Goal: Task Accomplishment & Management: Complete application form

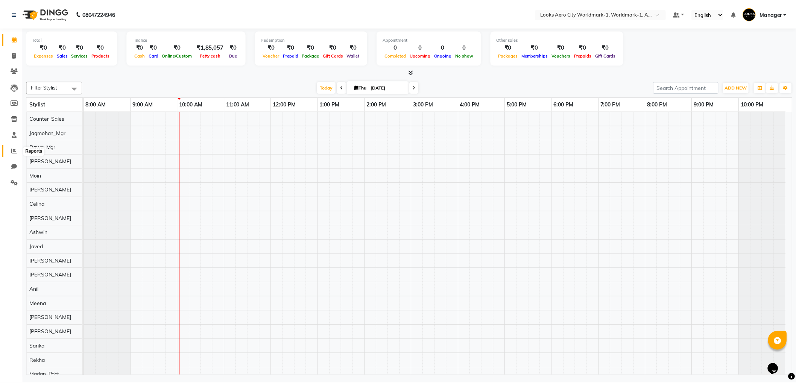
scroll to position [10, 0]
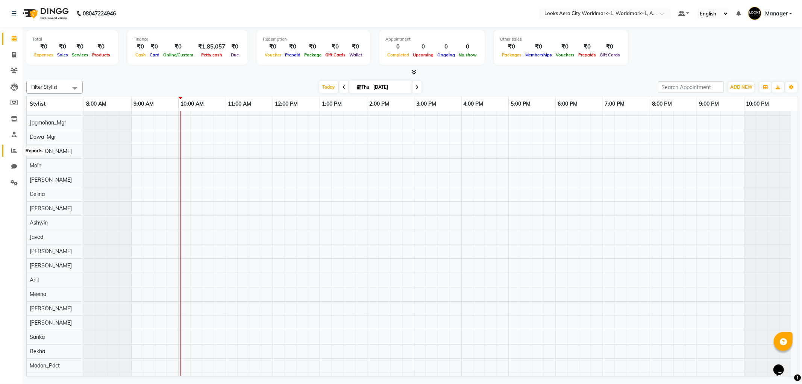
click at [12, 152] on icon at bounding box center [14, 151] width 6 height 6
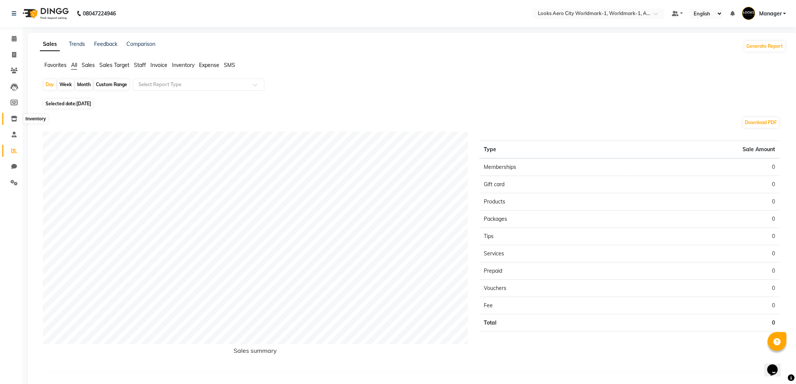
click at [12, 118] on icon at bounding box center [14, 119] width 6 height 6
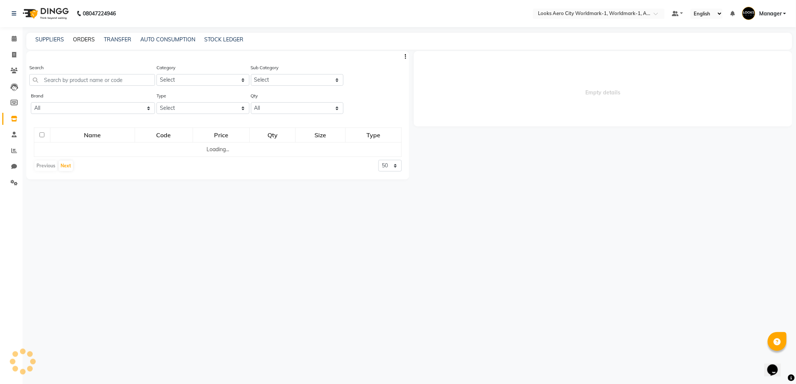
click at [87, 38] on link "ORDERS" at bounding box center [84, 39] width 22 height 7
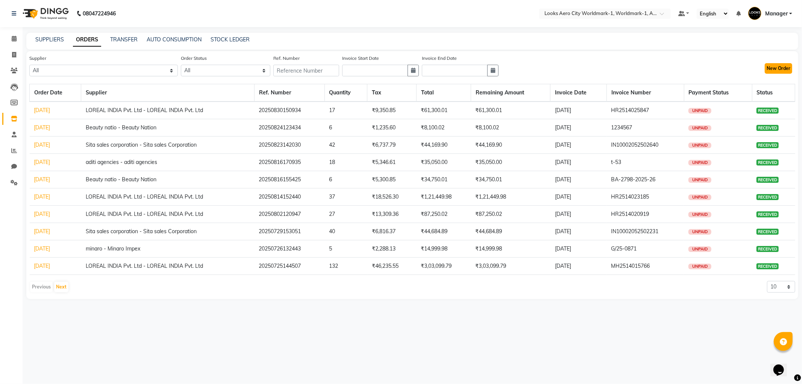
click at [772, 71] on button "New Order" at bounding box center [778, 68] width 27 height 11
select select "true"
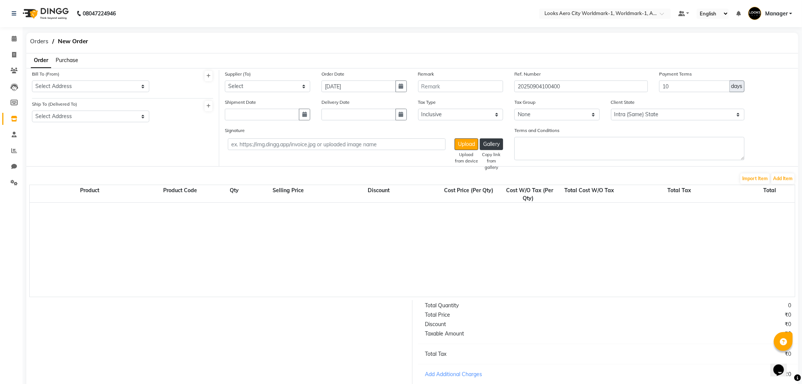
select select "4165"
click at [66, 61] on span "Purchase" at bounding box center [67, 60] width 23 height 7
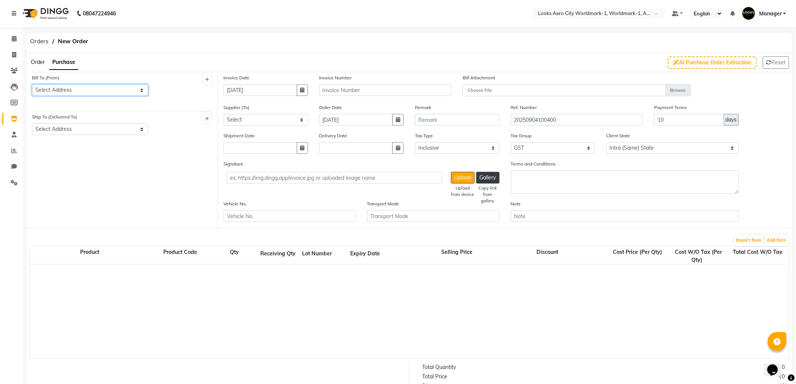
click at [78, 86] on select "Select Address GLAMADOR, AEROCITY" at bounding box center [90, 90] width 116 height 12
select select "1558"
click at [32, 84] on select "Select Address GLAMADOR, AEROCITY" at bounding box center [90, 90] width 116 height 12
click at [88, 130] on select "Select Address GLAMADOR, AEROCITY" at bounding box center [90, 129] width 116 height 12
click at [16, 118] on icon at bounding box center [14, 119] width 6 height 6
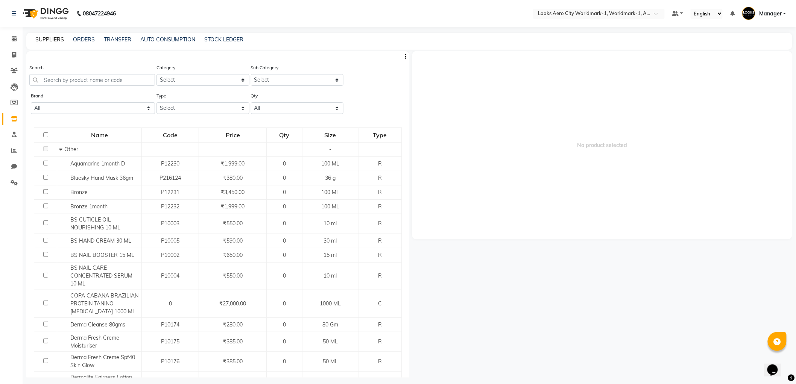
click at [44, 38] on link "SUPPLIERS" at bounding box center [49, 39] width 29 height 7
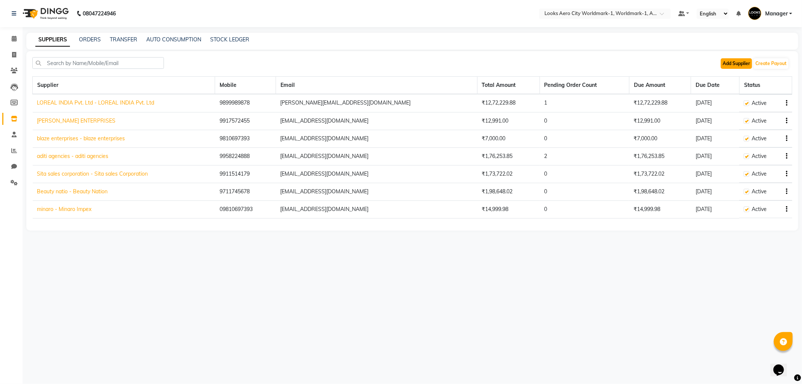
click at [728, 66] on button "Add Supplier" at bounding box center [736, 63] width 31 height 11
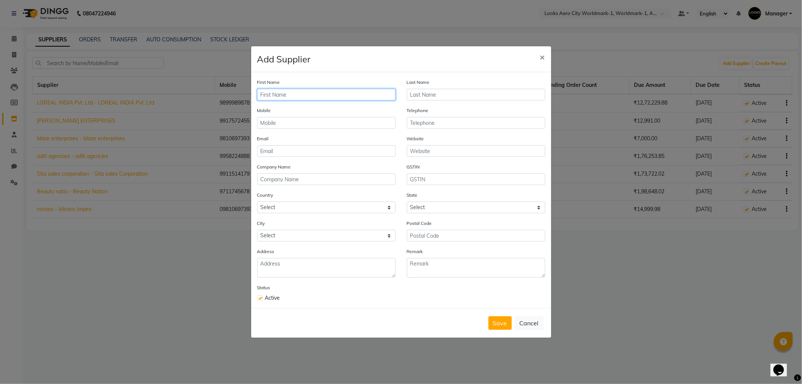
click at [268, 95] on input "text" at bounding box center [326, 95] width 138 height 12
type input "D SARON"
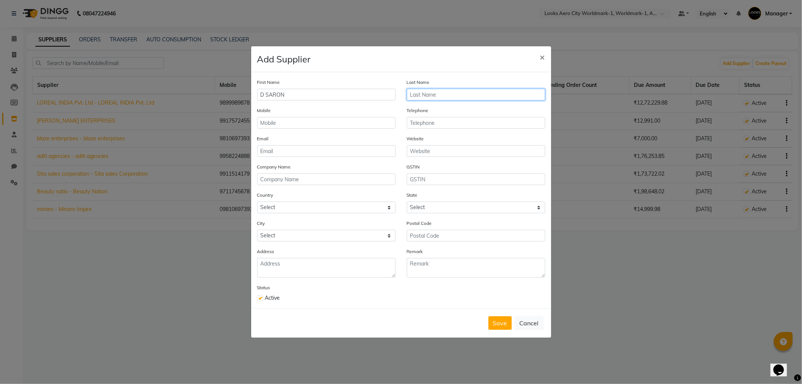
click at [432, 94] on input "text" at bounding box center [476, 95] width 138 height 12
type input "Distributions LLP"
click at [325, 123] on input "text" at bounding box center [326, 123] width 138 height 12
type input "7042403290"
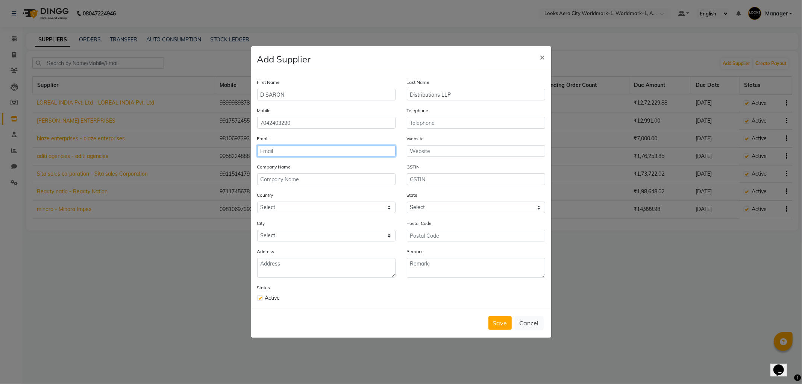
click at [315, 153] on input "email" at bounding box center [326, 151] width 138 height 12
type input "[EMAIL_ADDRESS][DOMAIN_NAME]"
type input "blaze enterprises"
select select "1"
type input "110012"
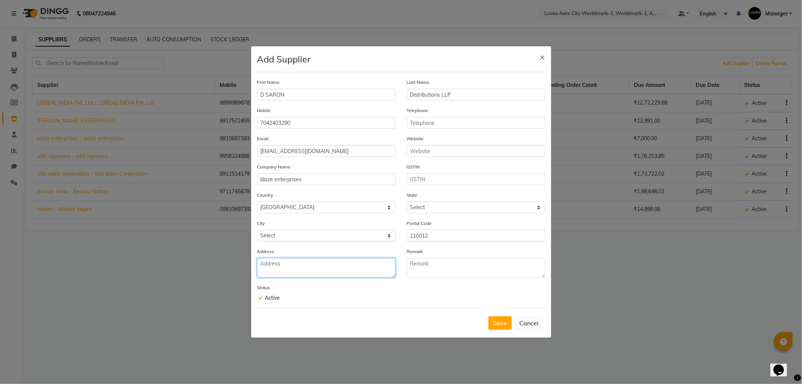
type textarea "[GEOGRAPHIC_DATA]"
drag, startPoint x: 322, startPoint y: 179, endPoint x: 256, endPoint y: 177, distance: 65.8
click at [250, 180] on ngb-modal-window "Add Supplier × First Name D SARON Last Name Distributions LLP Mobile [PHONE_NUM…" at bounding box center [401, 192] width 802 height 384
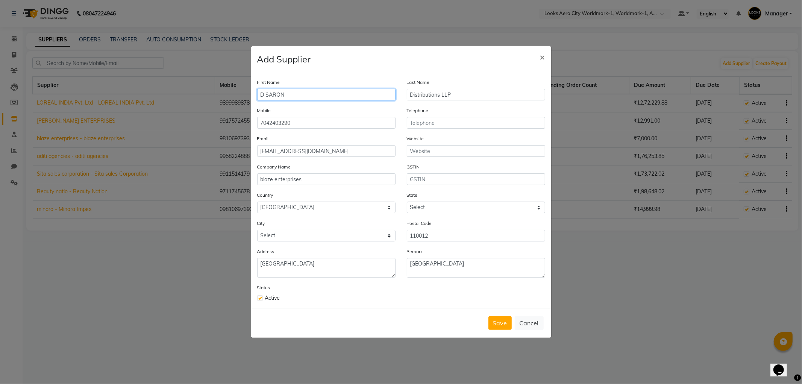
drag, startPoint x: 297, startPoint y: 94, endPoint x: 299, endPoint y: 131, distance: 36.5
click at [220, 95] on ngb-modal-window "Add Supplier × First Name D SARON Last Name Distributions LLP Mobile [PHONE_NUM…" at bounding box center [401, 192] width 802 height 384
click at [321, 179] on input "blaze enterprises" at bounding box center [326, 179] width 138 height 12
type input "b"
paste input "text"
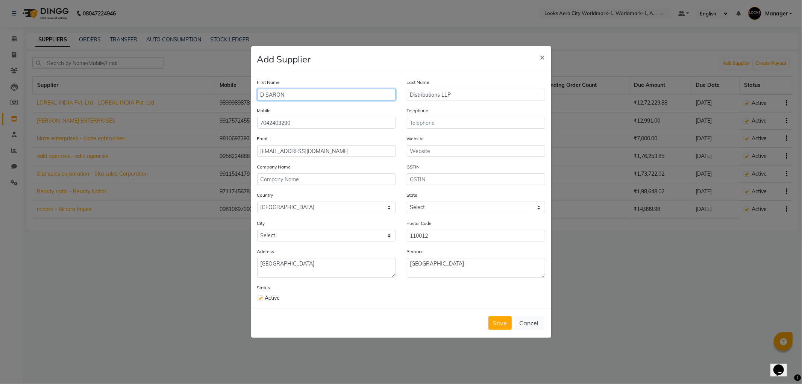
click at [295, 93] on input "D SARON" at bounding box center [326, 95] width 138 height 12
click at [283, 179] on input "text" at bounding box center [326, 179] width 138 height 12
paste input "D SARON"
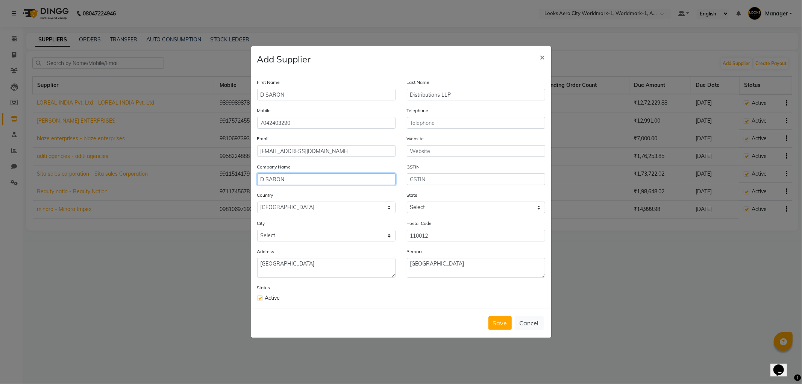
type input "D SARON"
click at [441, 177] on input "text" at bounding box center [476, 179] width 138 height 12
type input "07AAYED3406h1z9"
click at [425, 208] on select "Select [GEOGRAPHIC_DATA] [GEOGRAPHIC_DATA] [GEOGRAPHIC_DATA] [GEOGRAPHIC_DATA] …" at bounding box center [476, 208] width 138 height 12
select select "10"
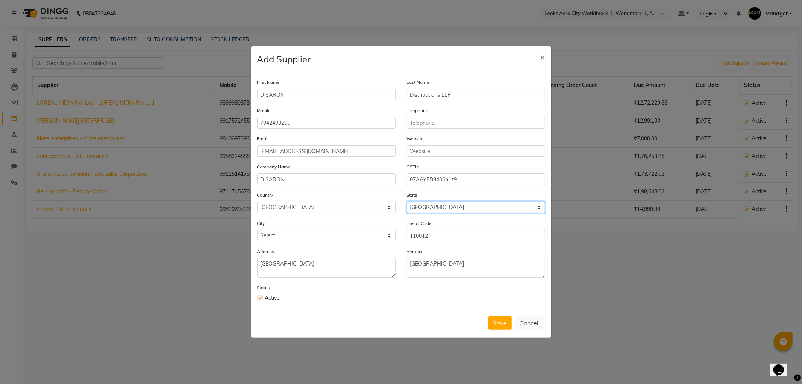
click at [407, 202] on select "Select [GEOGRAPHIC_DATA] [GEOGRAPHIC_DATA] [GEOGRAPHIC_DATA] [GEOGRAPHIC_DATA] …" at bounding box center [476, 208] width 138 height 12
drag, startPoint x: 447, startPoint y: 235, endPoint x: 395, endPoint y: 236, distance: 51.9
click at [395, 236] on div "City Select [GEOGRAPHIC_DATA] [GEOGRAPHIC_DATA] Postal Code 110012" at bounding box center [401, 233] width 299 height 28
type input "110007"
click at [280, 235] on select "Select [GEOGRAPHIC_DATA] [GEOGRAPHIC_DATA]" at bounding box center [326, 236] width 138 height 12
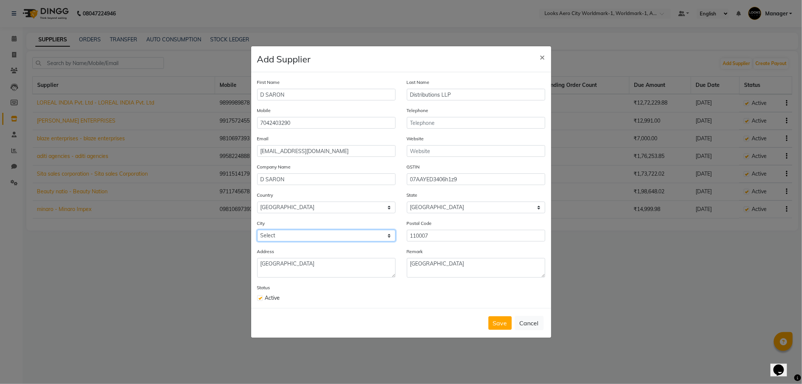
select select "706"
click at [257, 230] on select "Select [GEOGRAPHIC_DATA] [GEOGRAPHIC_DATA]" at bounding box center [326, 236] width 138 height 12
click at [494, 324] on button "Save" at bounding box center [499, 323] width 23 height 14
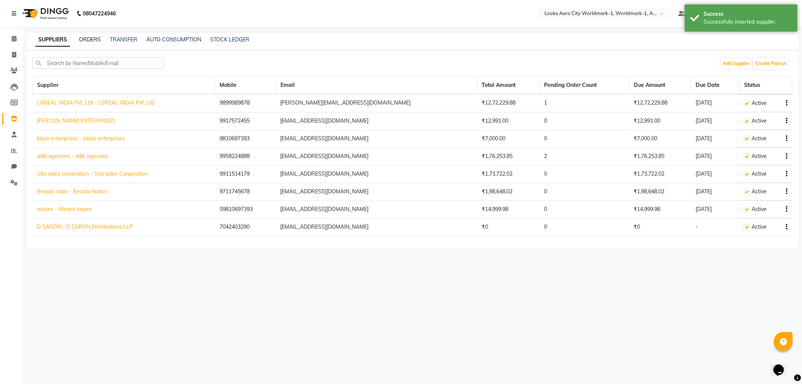
click at [88, 38] on link "ORDERS" at bounding box center [90, 39] width 22 height 7
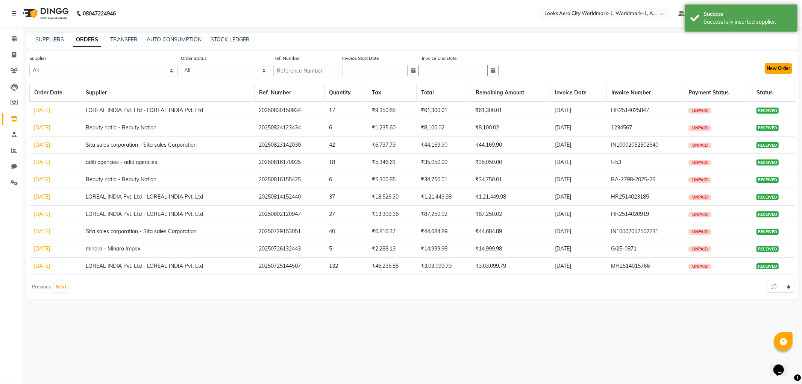
click at [777, 66] on button "New Order" at bounding box center [778, 68] width 27 height 11
select select "true"
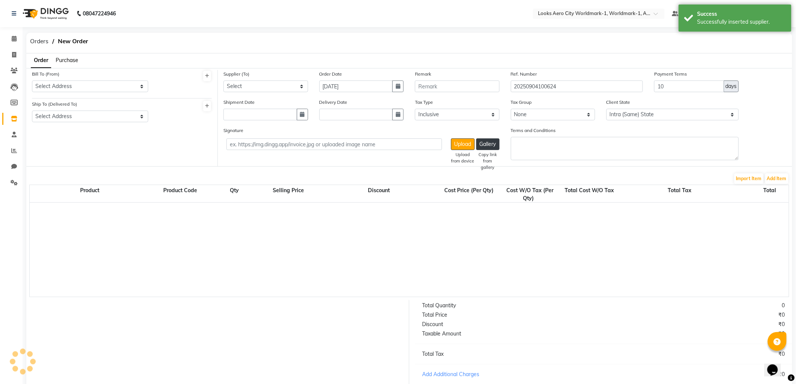
select select "4165"
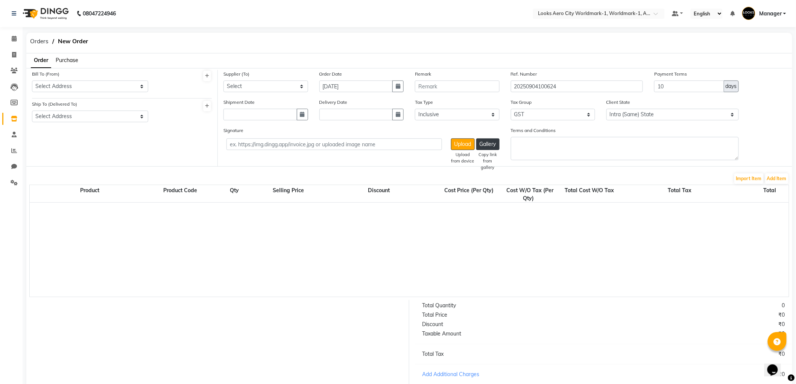
click at [69, 59] on span "Purchase" at bounding box center [67, 60] width 23 height 7
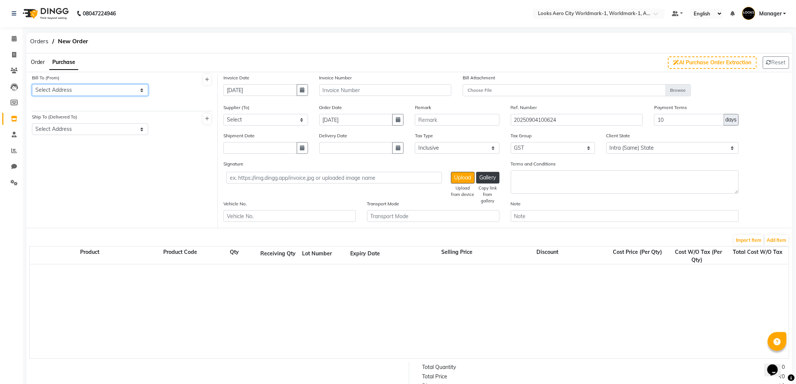
click at [77, 93] on select "Select Address GLAMADOR, AEROCITY" at bounding box center [90, 90] width 116 height 12
select select "1558"
click at [32, 84] on select "Select Address GLAMADOR, AEROCITY" at bounding box center [90, 90] width 116 height 12
click at [87, 130] on select "Select Address GLAMADOR, AEROCITY" at bounding box center [90, 129] width 116 height 12
select select "1559"
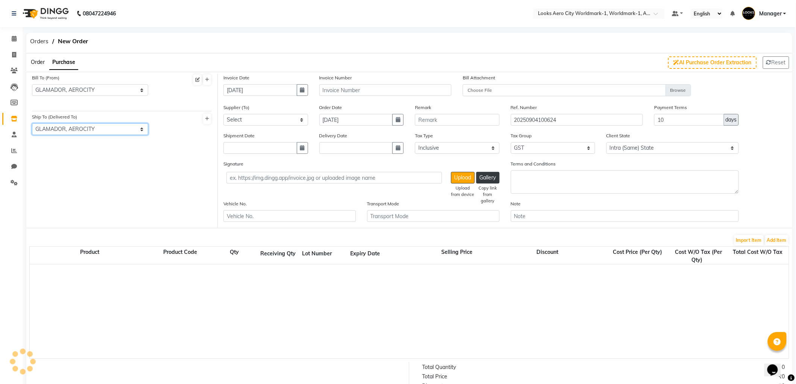
click at [32, 123] on select "Select Address GLAMADOR, AEROCITY" at bounding box center [90, 129] width 116 height 12
click at [355, 92] on input "text" at bounding box center [385, 90] width 132 height 12
type input "d"
type input "DSD/PH/25-26/006"
click at [239, 115] on select "Select LOREAL INDIA Pvt. Ltd - LOREAL INDIA Pvt. Ltd [PERSON_NAME] ENTERPRISES …" at bounding box center [265, 120] width 85 height 12
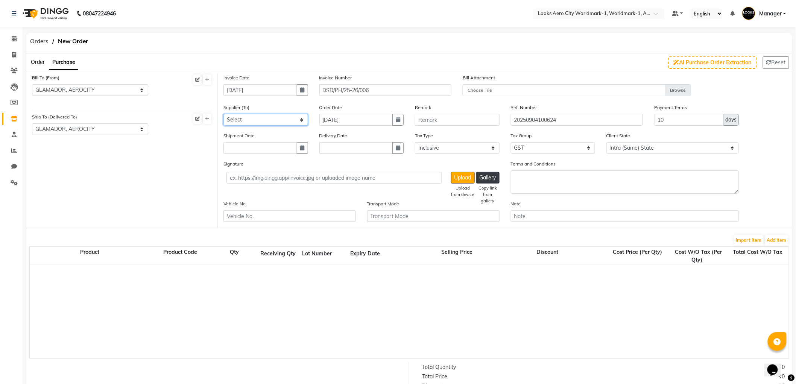
select select "5783"
click at [223, 114] on select "Select LOREAL INDIA Pvt. Ltd - LOREAL INDIA Pvt. Ltd [PERSON_NAME] ENTERPRISES …" at bounding box center [265, 120] width 85 height 12
click at [396, 120] on icon "button" at bounding box center [398, 119] width 5 height 5
select select "9"
select select "2025"
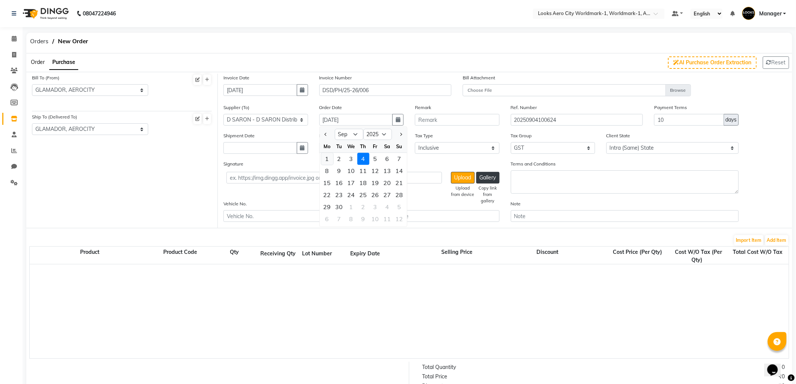
click at [330, 158] on div "1" at bounding box center [327, 159] width 12 height 12
type input "[DATE]"
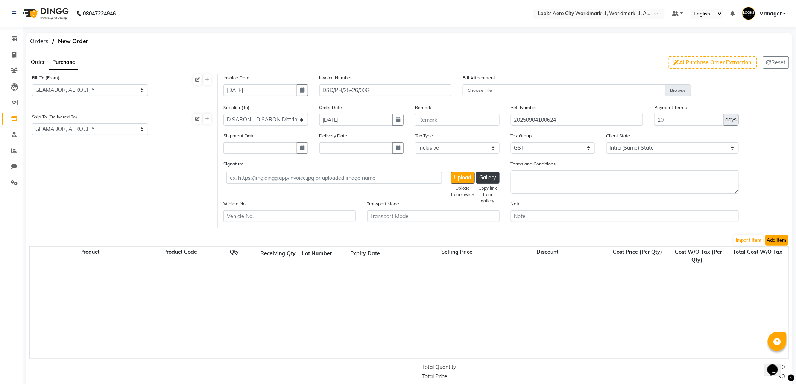
click at [779, 240] on button "Add Item" at bounding box center [776, 240] width 23 height 11
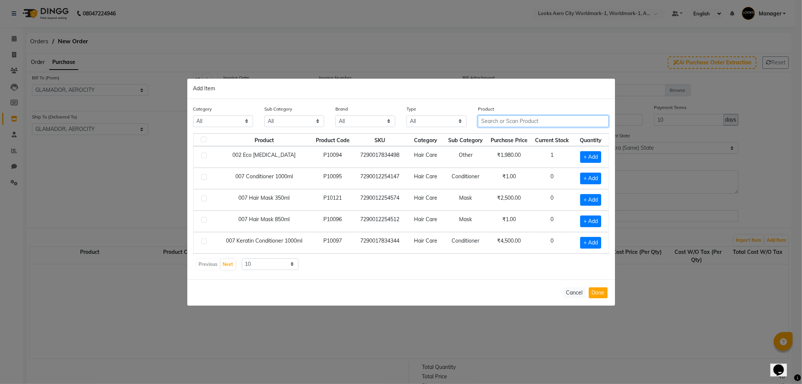
click at [508, 122] on input "text" at bounding box center [543, 121] width 131 height 12
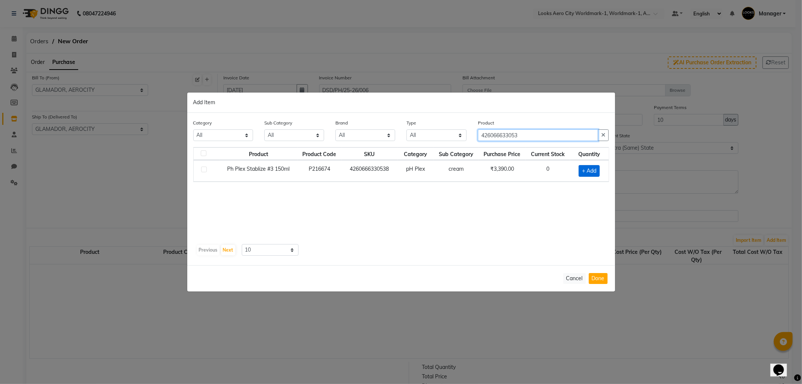
type input "426066633053"
click at [596, 170] on span "+ Add" at bounding box center [589, 171] width 21 height 12
checkbox input "true"
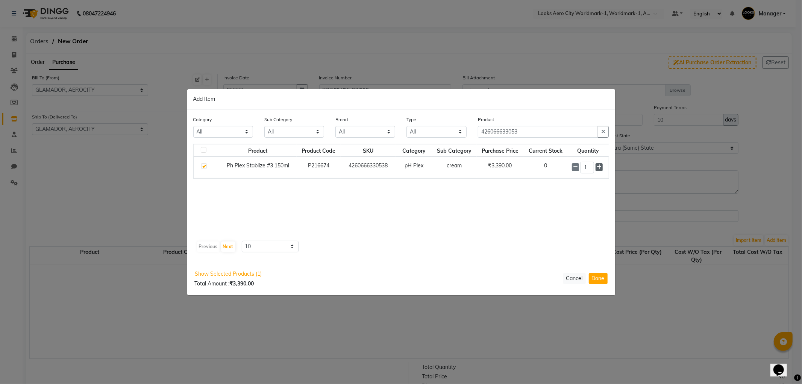
click at [600, 169] on icon at bounding box center [599, 166] width 5 height 5
click at [600, 168] on icon at bounding box center [599, 166] width 5 height 5
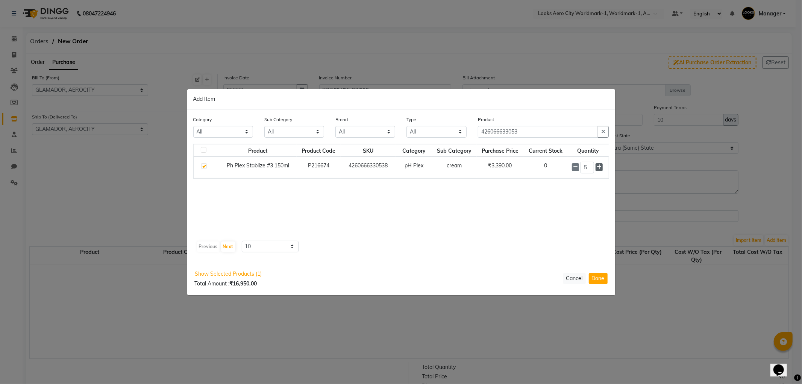
type input "6"
click at [594, 279] on button "Done" at bounding box center [598, 278] width 19 height 11
select select "4170"
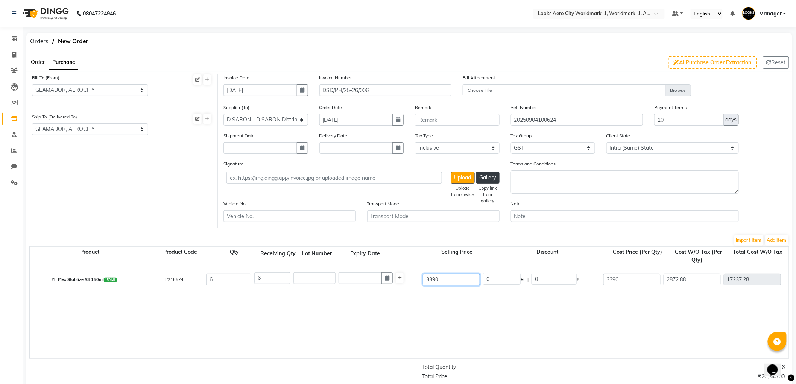
drag, startPoint x: 432, startPoint y: 282, endPoint x: 412, endPoint y: 282, distance: 19.9
click at [412, 282] on div "Ph Plex Stablize #3 150ml 150 ML P216674 6 6 3390 0 % | 0 F 3390 2872.88 17237.…" at bounding box center [788, 279] width 1529 height 30
type input "3950"
type input "14.18"
type input "560"
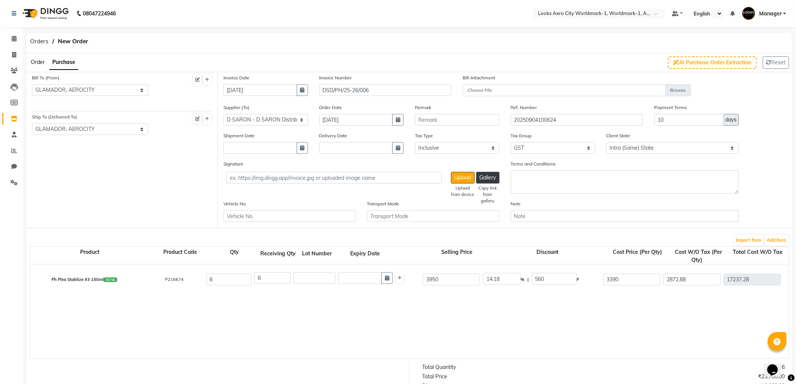
click at [392, 324] on div "Ph Plex Stablize #3 150ml 150 ML P216674 6 6 3950 14.18 % | 560 F 3390 2872.88 …" at bounding box center [789, 311] width 1518 height 94
click at [773, 237] on button "Add Item" at bounding box center [776, 240] width 23 height 11
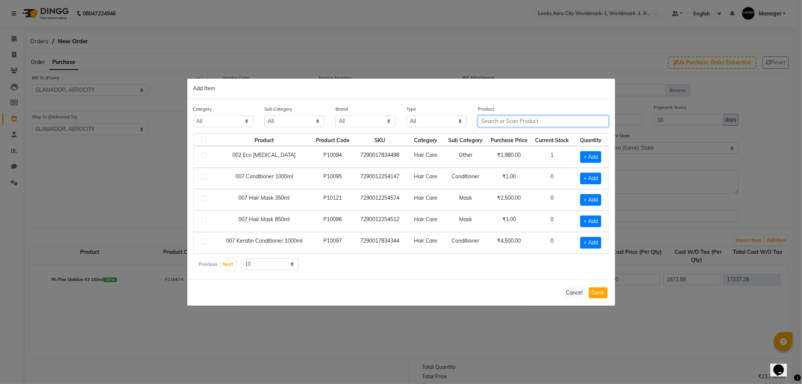
click at [533, 122] on input "text" at bounding box center [543, 121] width 131 height 12
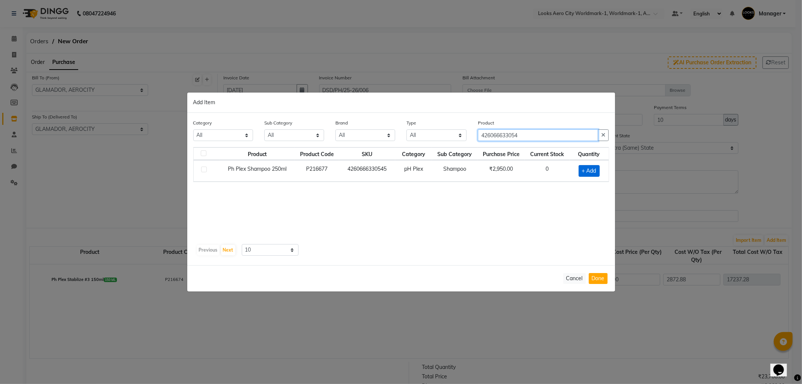
type input "426066633054"
click at [593, 170] on span "+ Add" at bounding box center [589, 171] width 21 height 12
checkbox input "true"
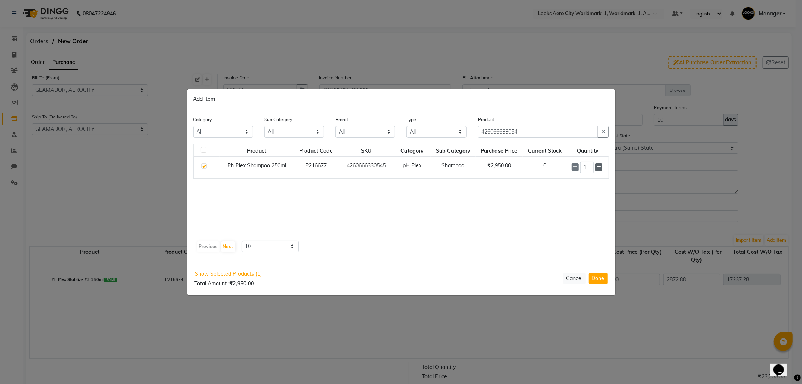
click at [598, 168] on icon at bounding box center [598, 166] width 5 height 5
click at [597, 168] on icon at bounding box center [598, 166] width 5 height 5
click at [597, 167] on icon at bounding box center [598, 166] width 5 height 5
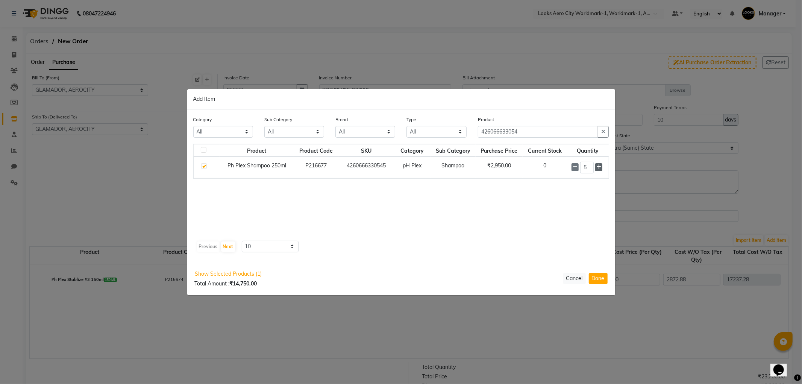
type input "6"
click at [592, 280] on button "Done" at bounding box center [598, 278] width 19 height 11
select select "4170"
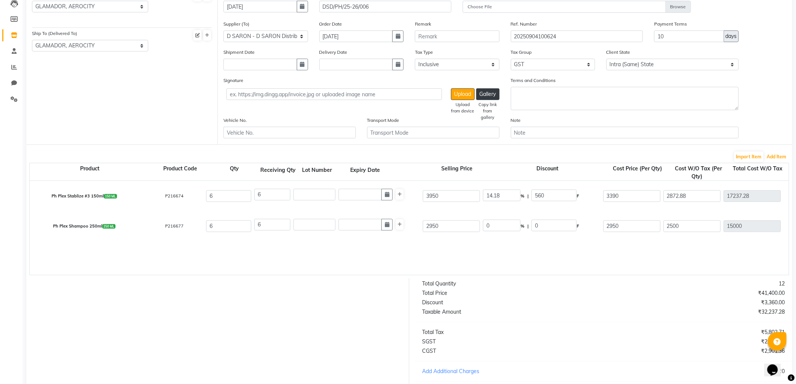
scroll to position [166, 0]
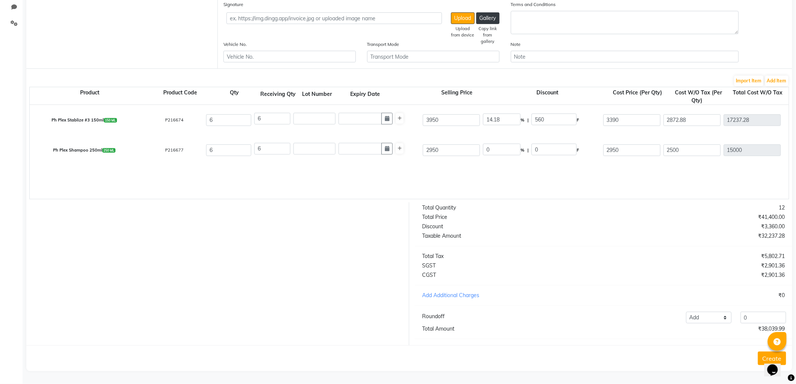
click at [761, 357] on button "Create" at bounding box center [772, 359] width 28 height 14
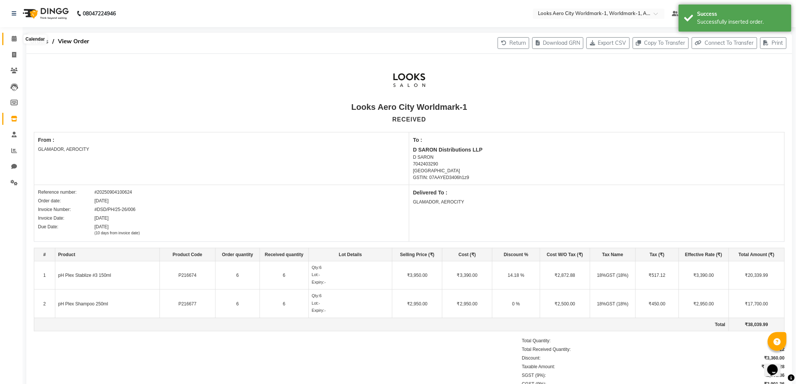
click at [11, 41] on span at bounding box center [14, 39] width 13 height 9
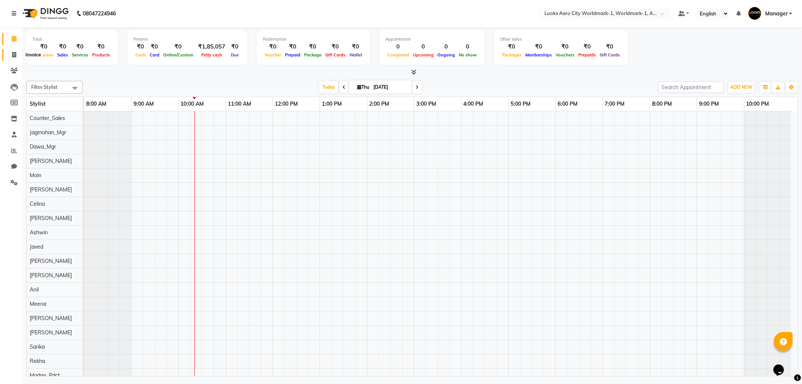
click at [17, 51] on span at bounding box center [14, 55] width 13 height 9
select select "service"
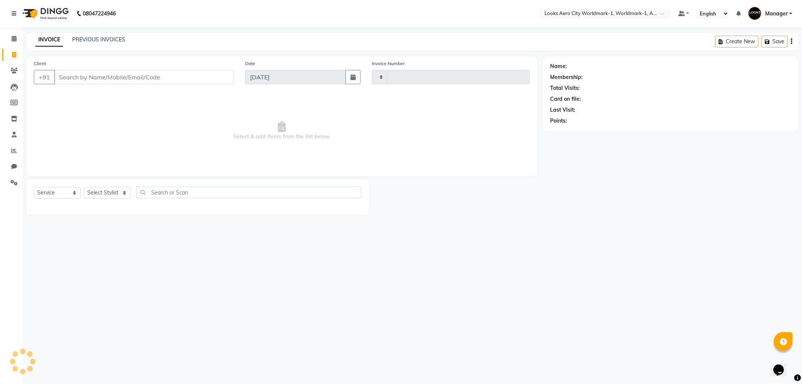
type input "7152"
select select "8573"
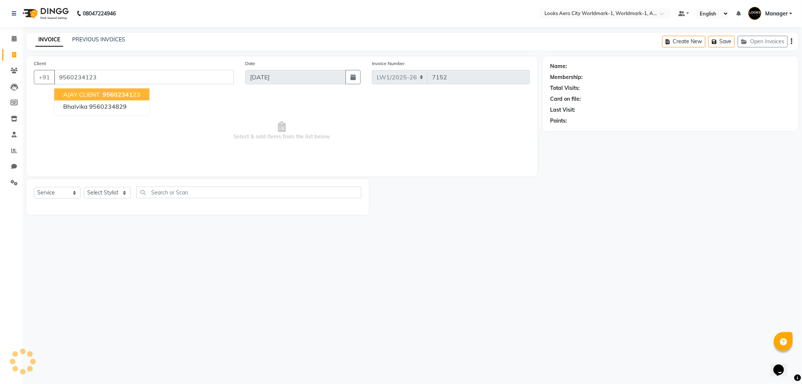
type input "9560234123"
select select "1: Object"
click at [91, 192] on select "Select Stylist [PERSON_NAME] [PERSON_NAME] [PERSON_NAME] [PERSON_NAME] Counter_…" at bounding box center [107, 193] width 47 height 12
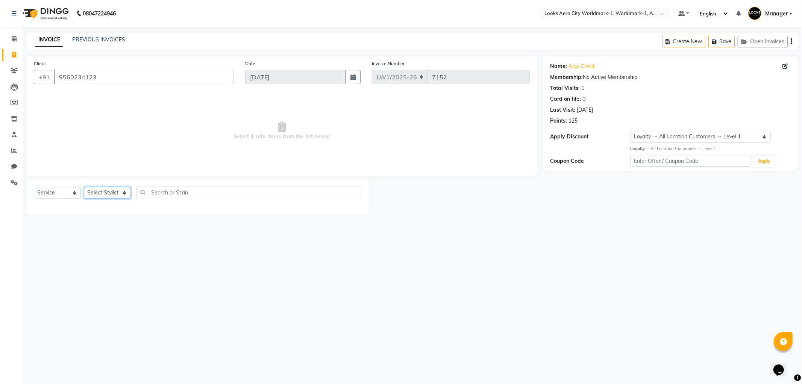
select select "84542"
click at [84, 187] on select "Select Stylist [PERSON_NAME] [PERSON_NAME] [PERSON_NAME] [PERSON_NAME] Counter_…" at bounding box center [107, 193] width 47 height 12
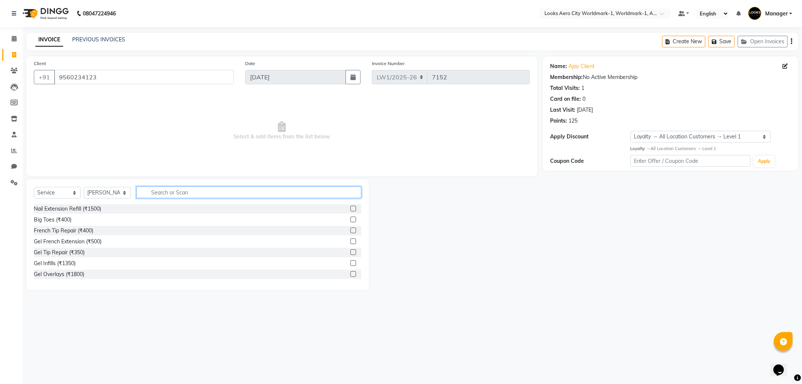
click at [167, 194] on input "text" at bounding box center [248, 192] width 225 height 12
type input "STYLI"
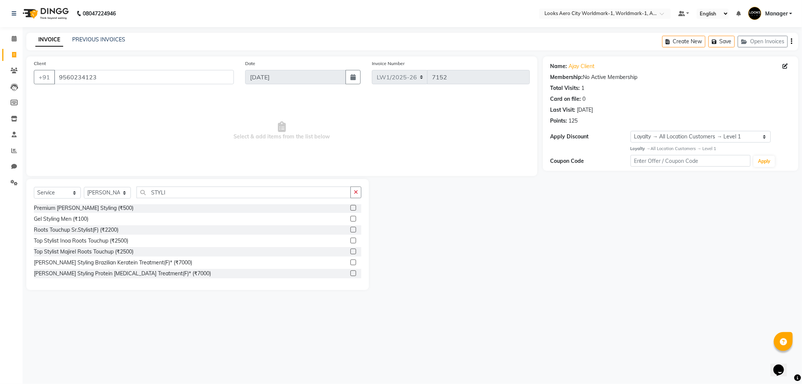
drag, startPoint x: 347, startPoint y: 218, endPoint x: 282, endPoint y: 172, distance: 79.0
click at [350, 217] on label at bounding box center [353, 219] width 6 height 6
click at [350, 217] on input "checkbox" at bounding box center [352, 219] width 5 height 5
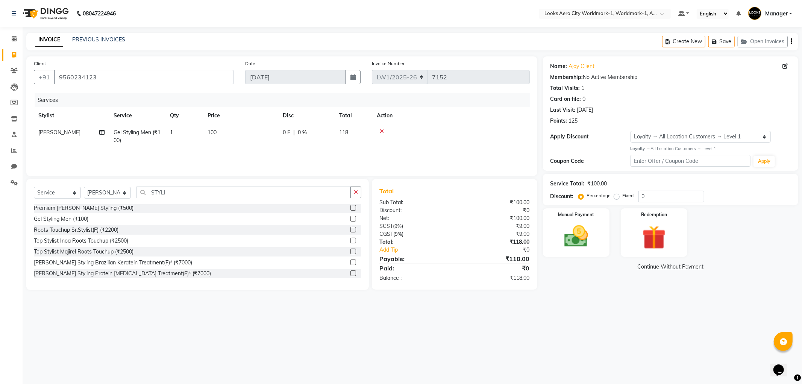
checkbox input "false"
click at [237, 140] on td "100" at bounding box center [240, 136] width 75 height 25
select select "84542"
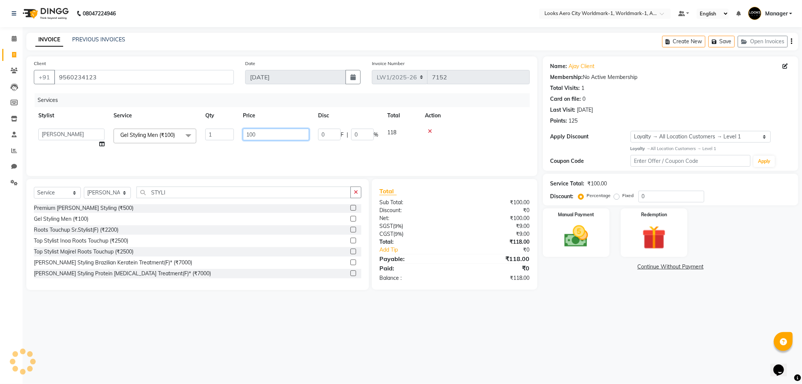
drag, startPoint x: 262, startPoint y: 135, endPoint x: 188, endPoint y: 135, distance: 73.7
click at [188, 135] on tr "Abhishek_Nails [PERSON_NAME] [PERSON_NAME] [PERSON_NAME] [PERSON_NAME] Counter_…" at bounding box center [282, 138] width 496 height 29
type input "250"
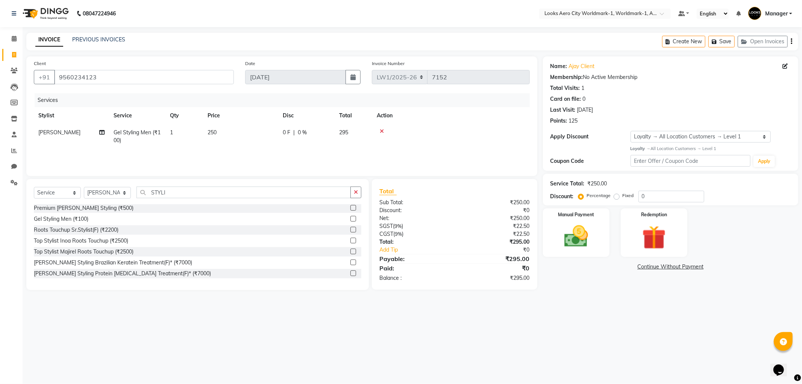
click at [629, 318] on div "08047224946 Select Location × Looks Aero City Worldmark-1, Worldmark-1, Aerocit…" at bounding box center [401, 192] width 802 height 384
click at [597, 255] on div "Manual Payment" at bounding box center [575, 232] width 69 height 50
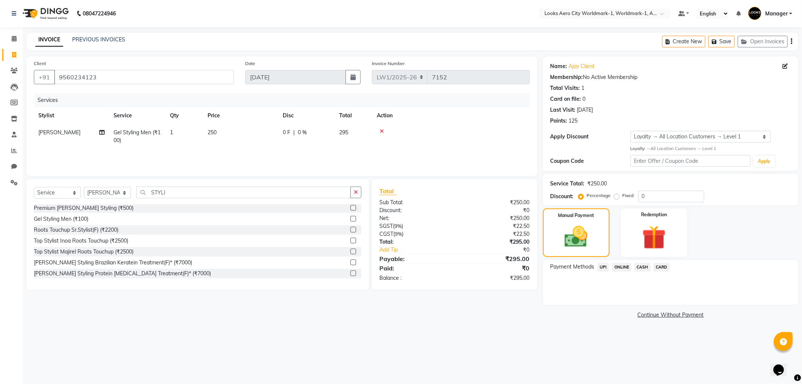
drag, startPoint x: 604, startPoint y: 266, endPoint x: 612, endPoint y: 271, distance: 9.3
click at [605, 266] on span "UPI" at bounding box center [603, 267] width 12 height 9
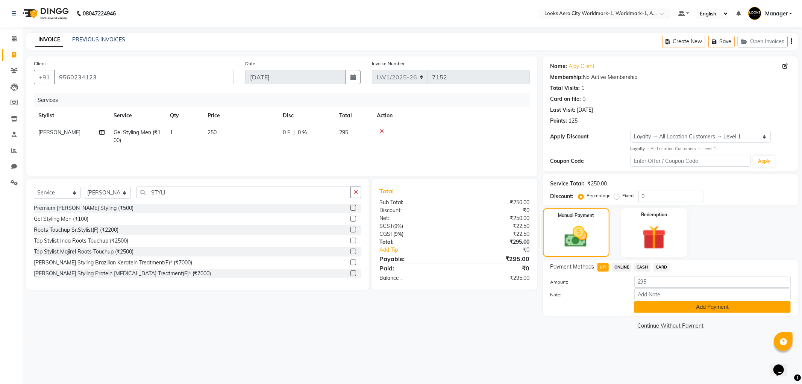
click at [662, 303] on button "Add Payment" at bounding box center [712, 307] width 156 height 12
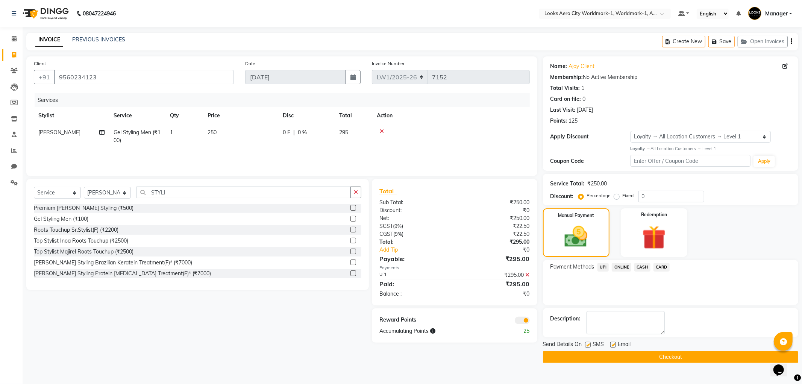
click at [614, 344] on label at bounding box center [613, 345] width 6 height 6
click at [614, 344] on input "checkbox" at bounding box center [612, 345] width 5 height 5
checkbox input "false"
click at [597, 356] on button "Checkout" at bounding box center [670, 357] width 255 height 12
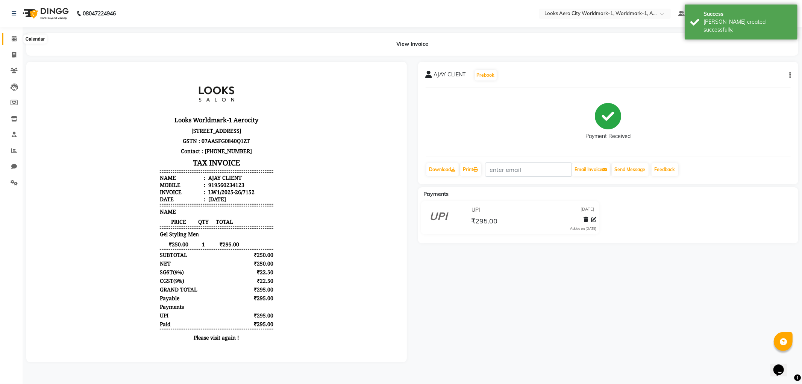
click at [8, 38] on span at bounding box center [14, 39] width 13 height 9
